Goal: Task Accomplishment & Management: Use online tool/utility

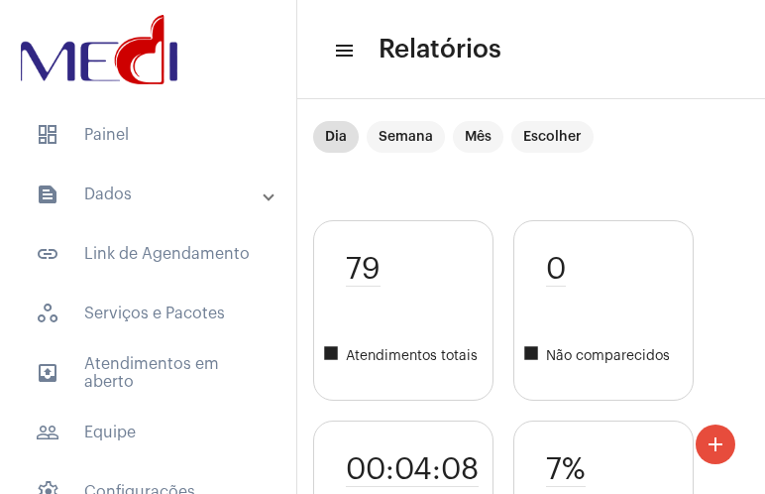
scroll to position [4513, 0]
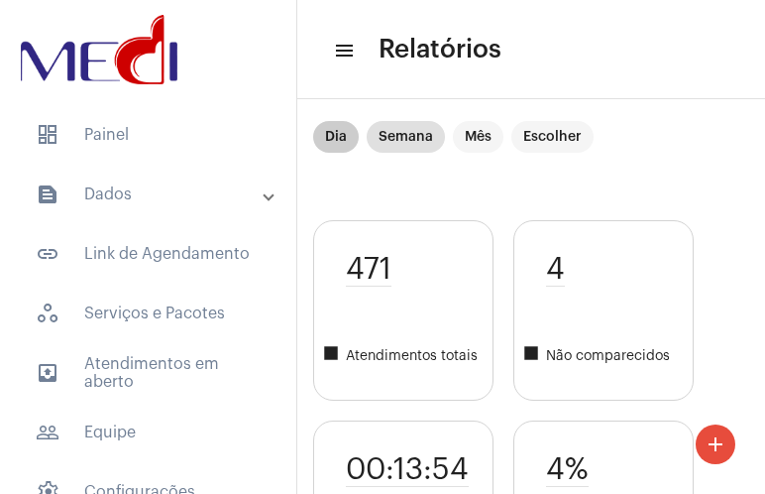
click at [331, 130] on mat-chip "Dia" at bounding box center [336, 137] width 46 height 32
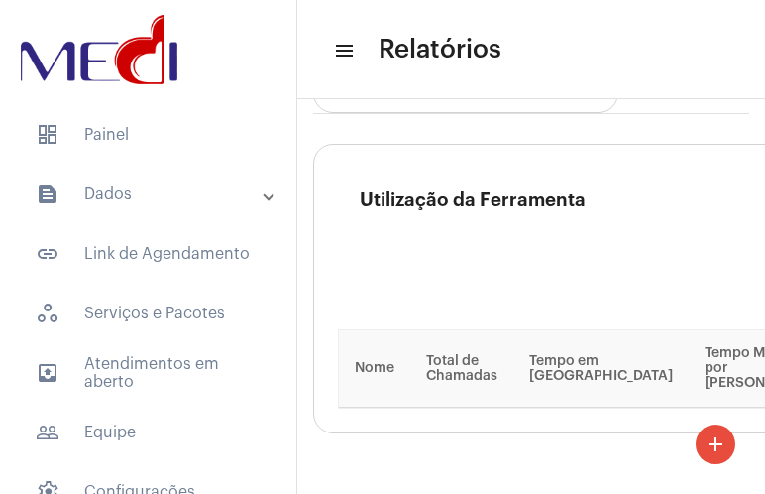
scroll to position [4326, 0]
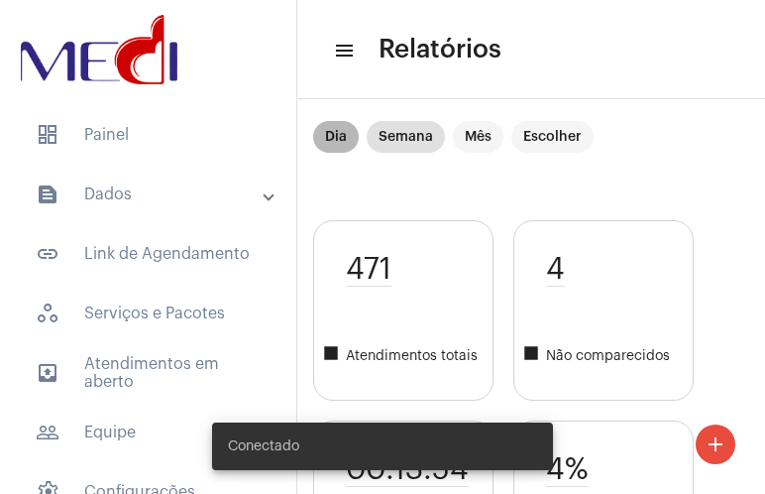
click at [329, 138] on mat-chip "Dia" at bounding box center [336, 137] width 46 height 32
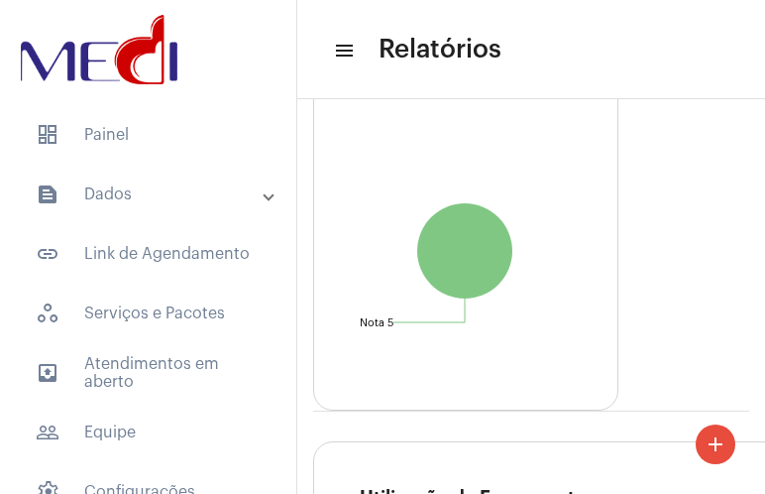
scroll to position [4513, 0]
